Goal: Information Seeking & Learning: Learn about a topic

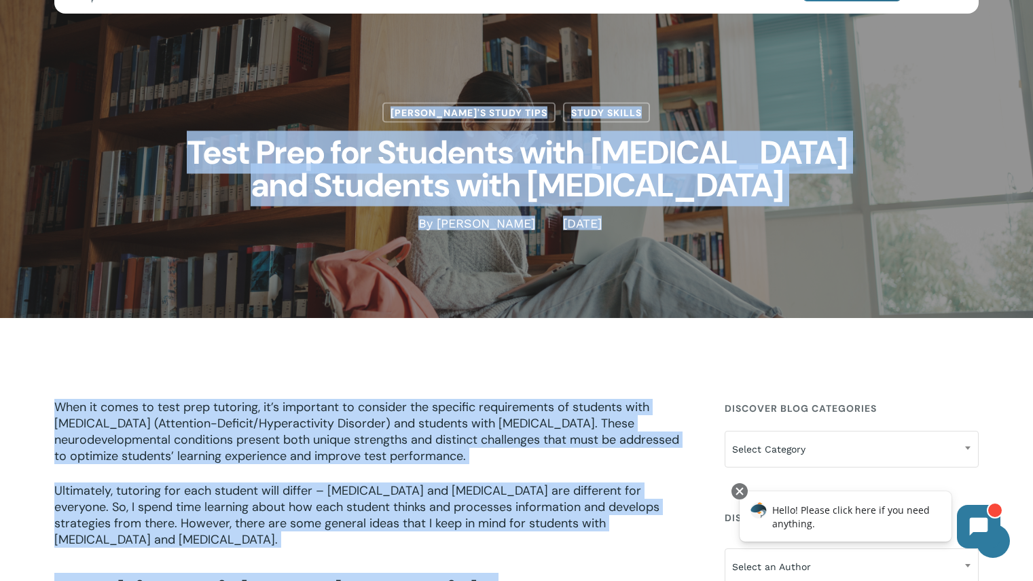
scroll to position [32, 0]
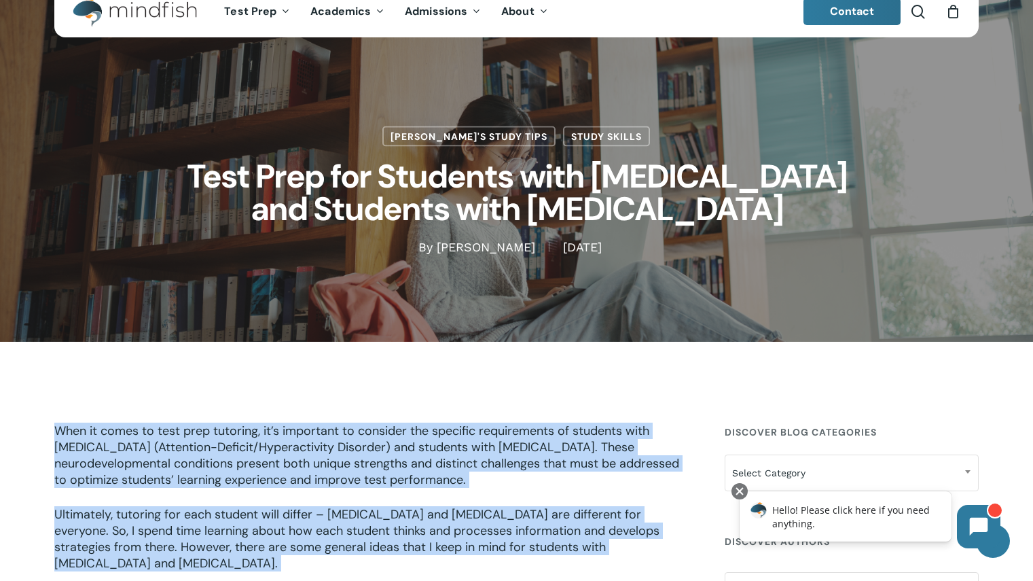
drag, startPoint x: 108, startPoint y: 206, endPoint x: 47, endPoint y: 395, distance: 198.4
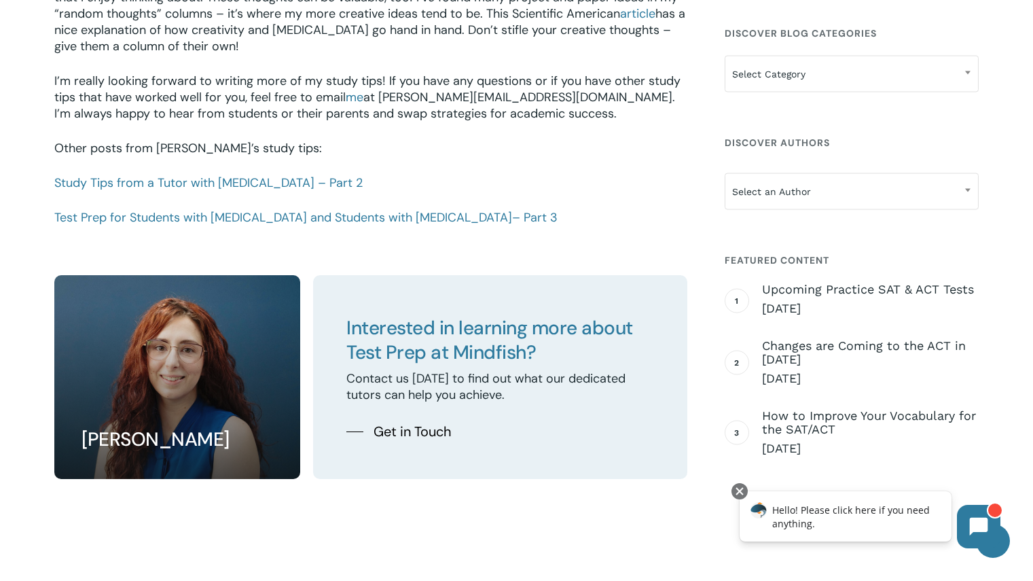
scroll to position [1901, 0]
